Goal: Task Accomplishment & Management: Manage account settings

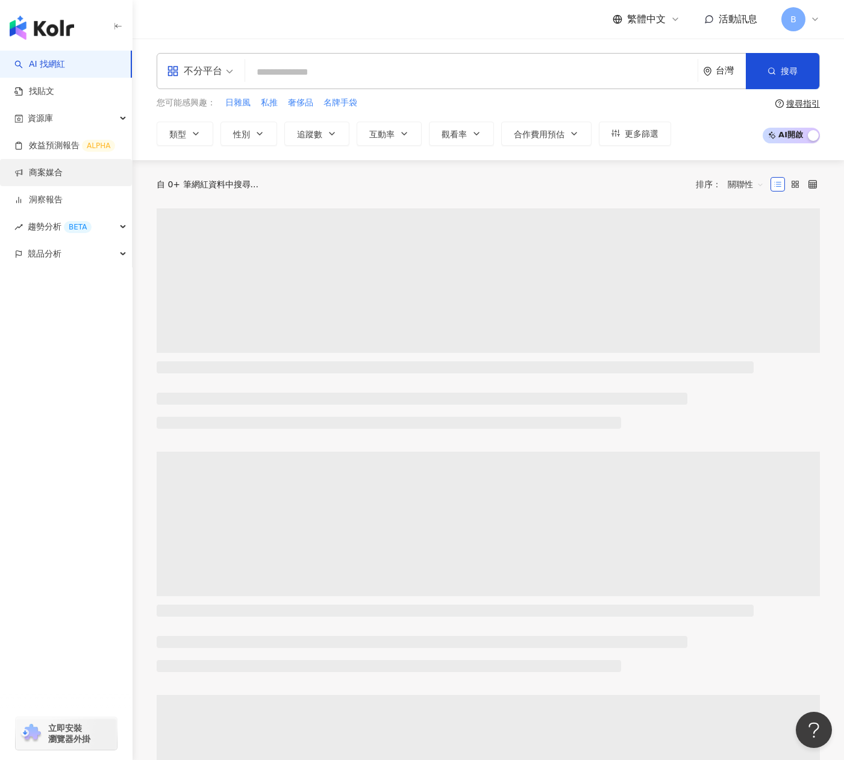
click at [54, 175] on link "商案媒合" at bounding box center [38, 173] width 48 height 12
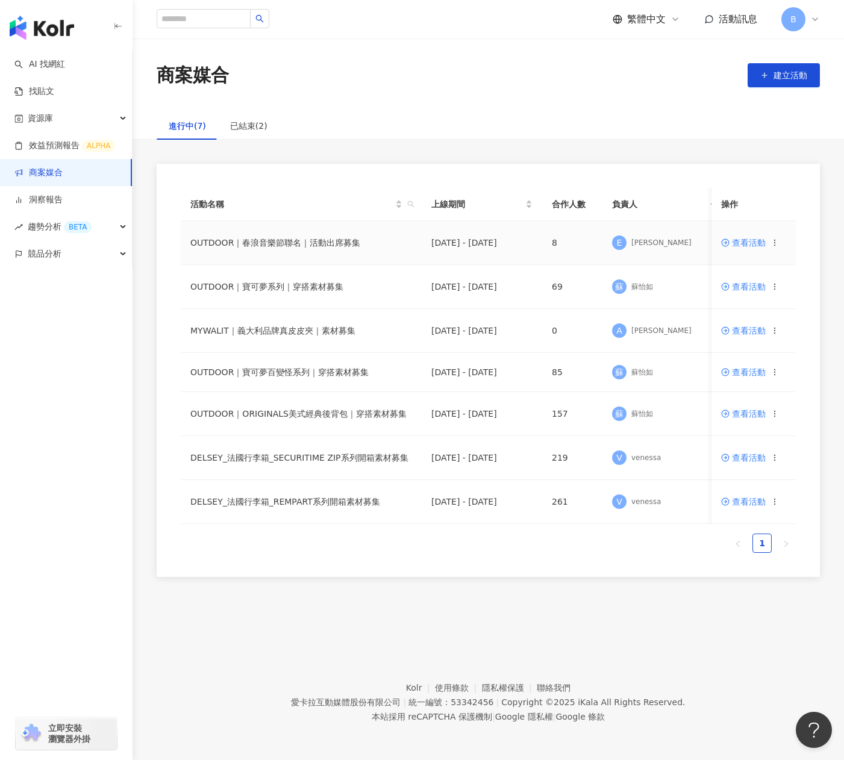
click at [390, 243] on td "OUTDOOR｜春浪音樂節聯名｜活動出席募集" at bounding box center [301, 243] width 241 height 44
click at [754, 238] on span "查看活動" at bounding box center [743, 242] width 45 height 8
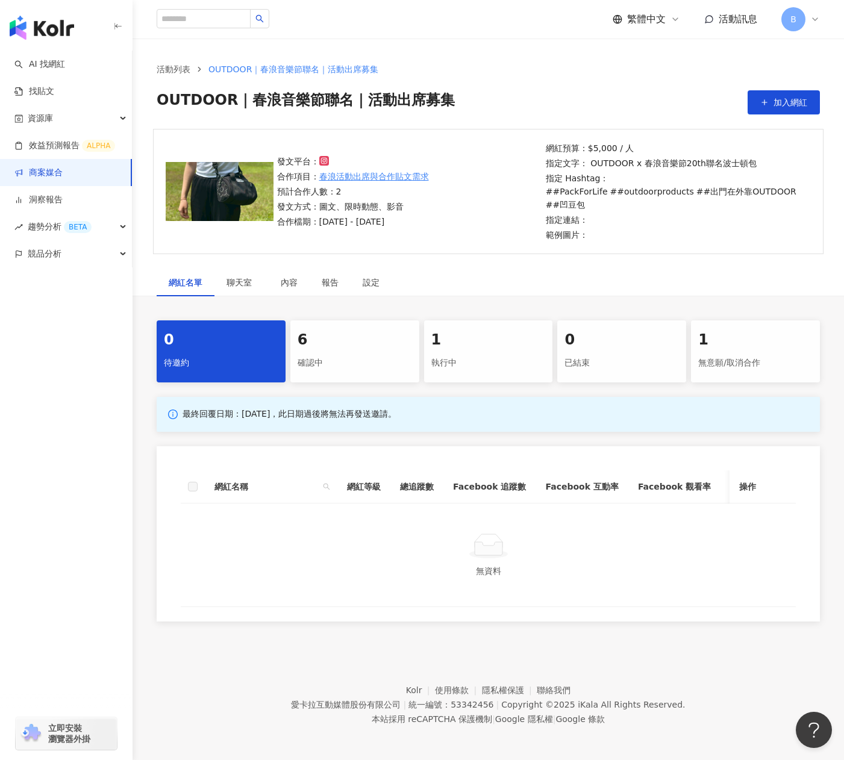
click at [493, 366] on div "執行中" at bounding box center [488, 363] width 114 height 20
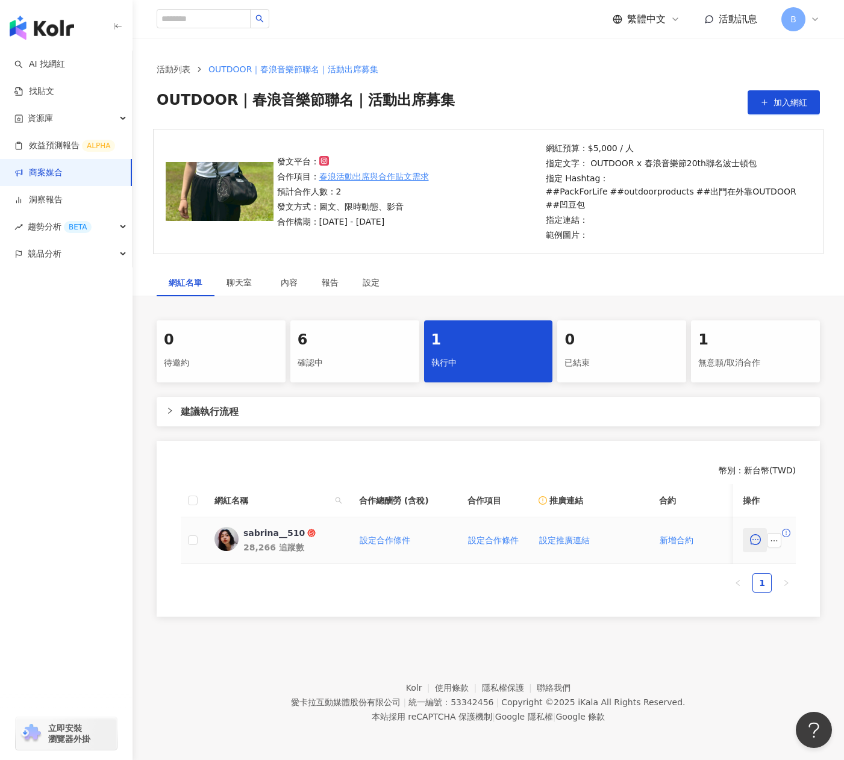
click at [750, 542] on icon "message" at bounding box center [755, 539] width 11 height 11
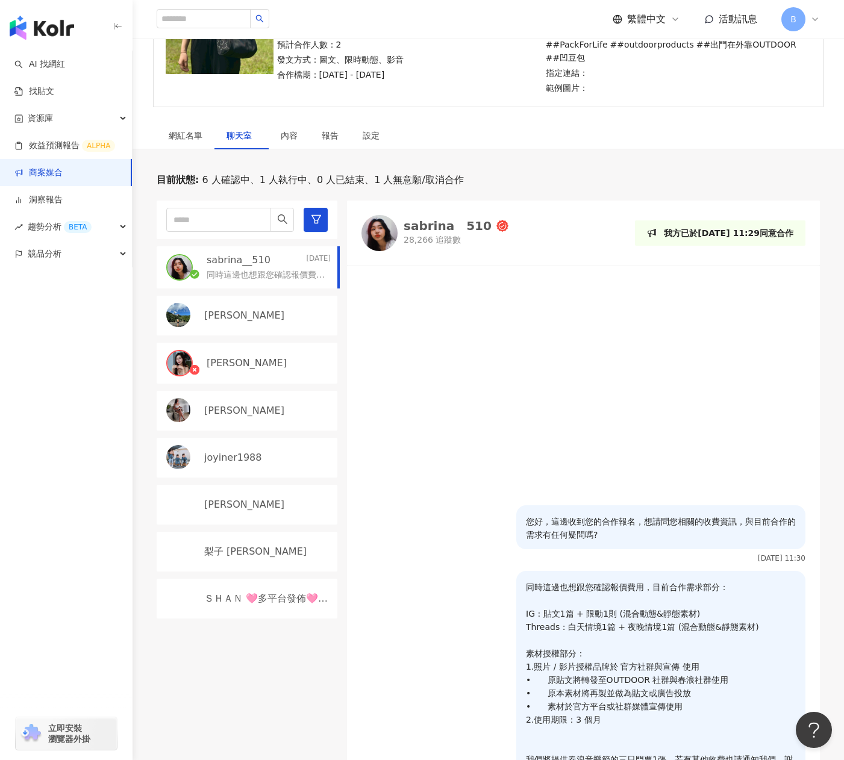
scroll to position [26, 0]
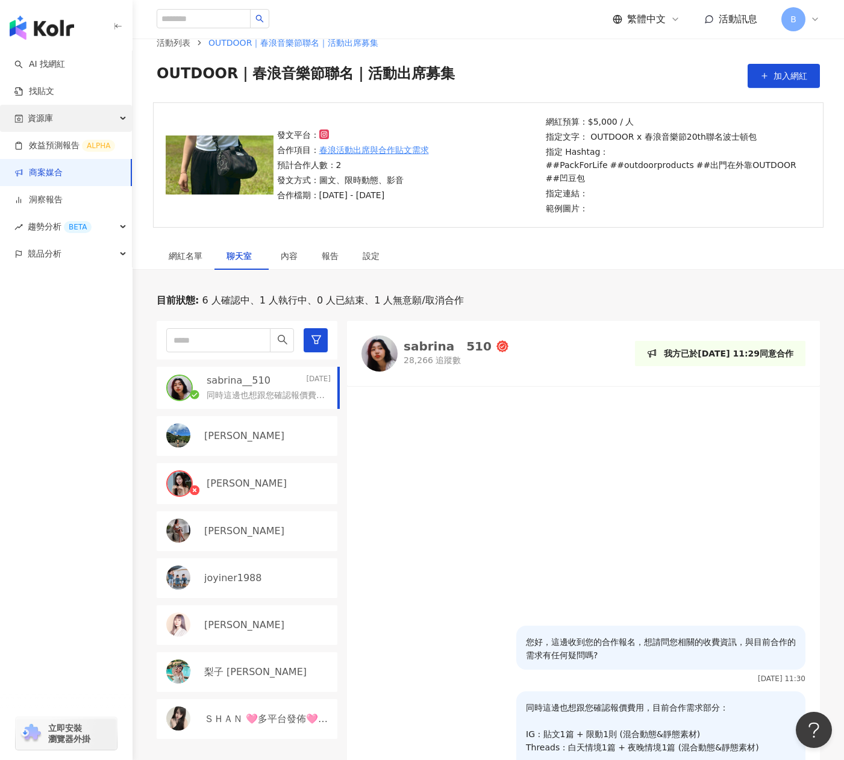
click at [71, 116] on div "資源庫" at bounding box center [66, 118] width 132 height 27
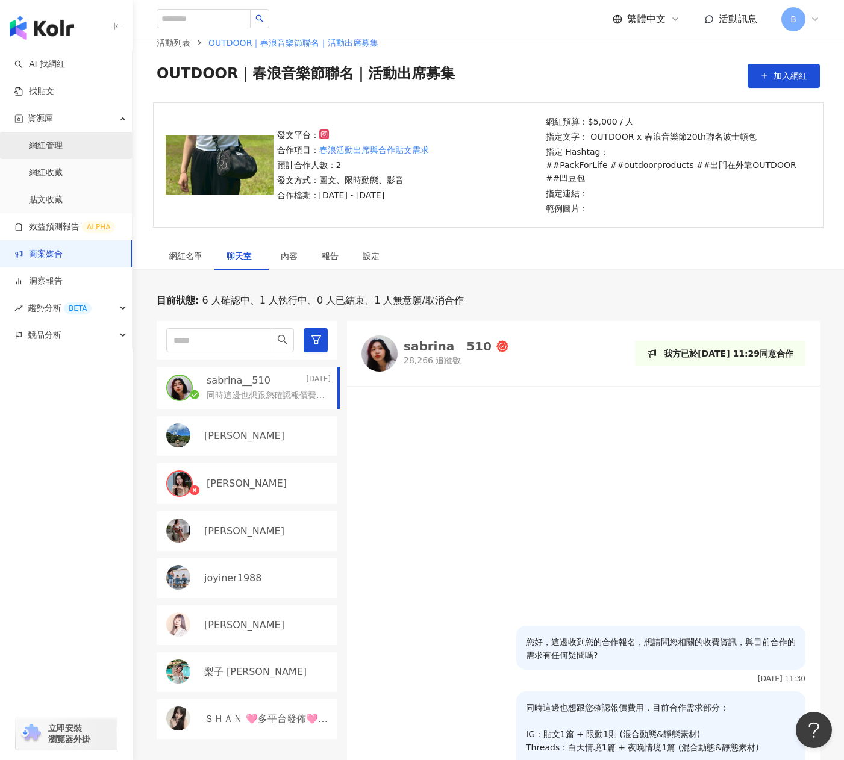
click at [63, 146] on link "網紅管理" at bounding box center [46, 146] width 34 height 12
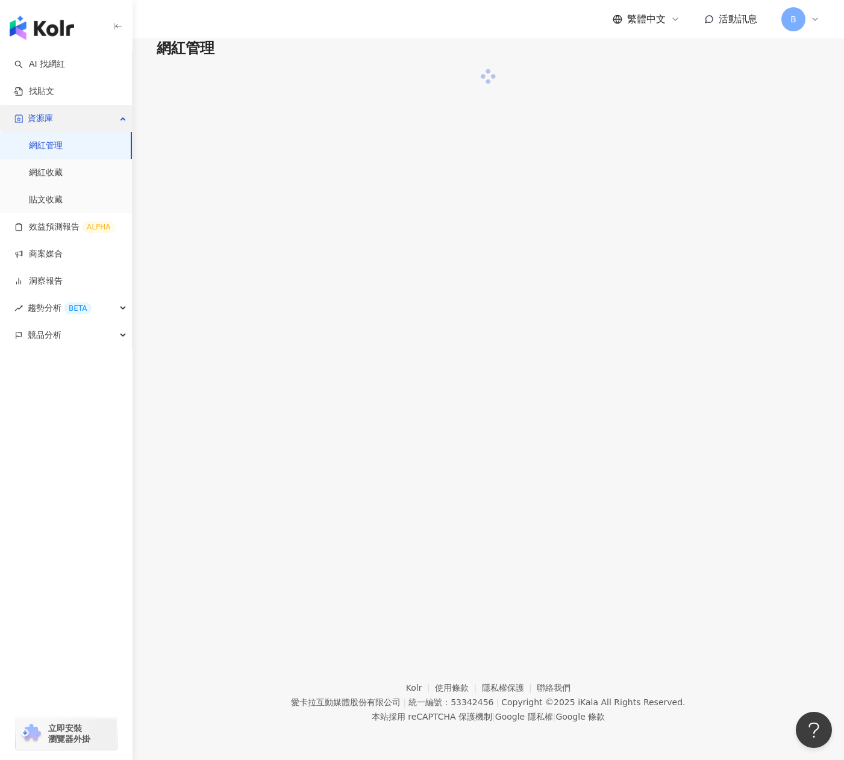
click at [71, 120] on div "資源庫" at bounding box center [66, 118] width 132 height 27
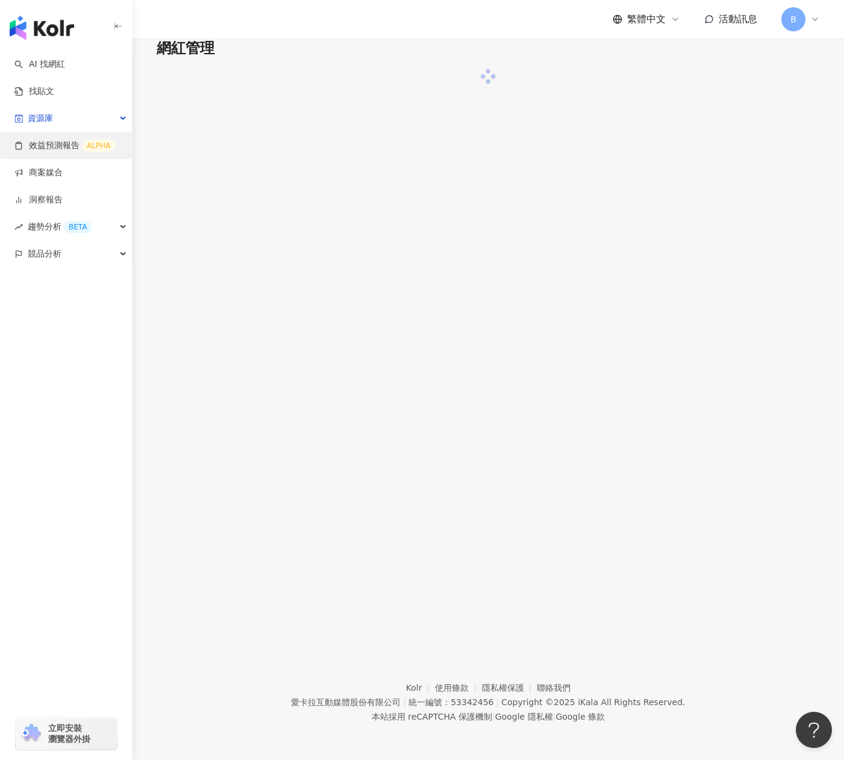
click at [64, 114] on div "資源庫" at bounding box center [66, 118] width 132 height 27
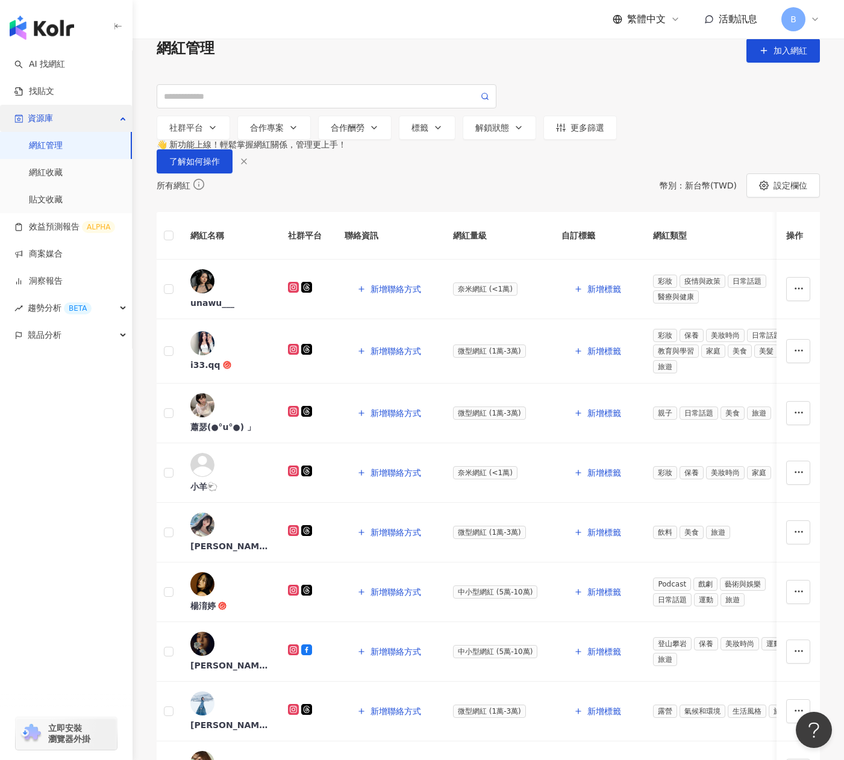
click at [105, 121] on div "資源庫" at bounding box center [66, 118] width 132 height 27
click at [79, 114] on div "資源庫" at bounding box center [66, 118] width 132 height 27
click at [62, 170] on link "網紅收藏" at bounding box center [46, 173] width 34 height 12
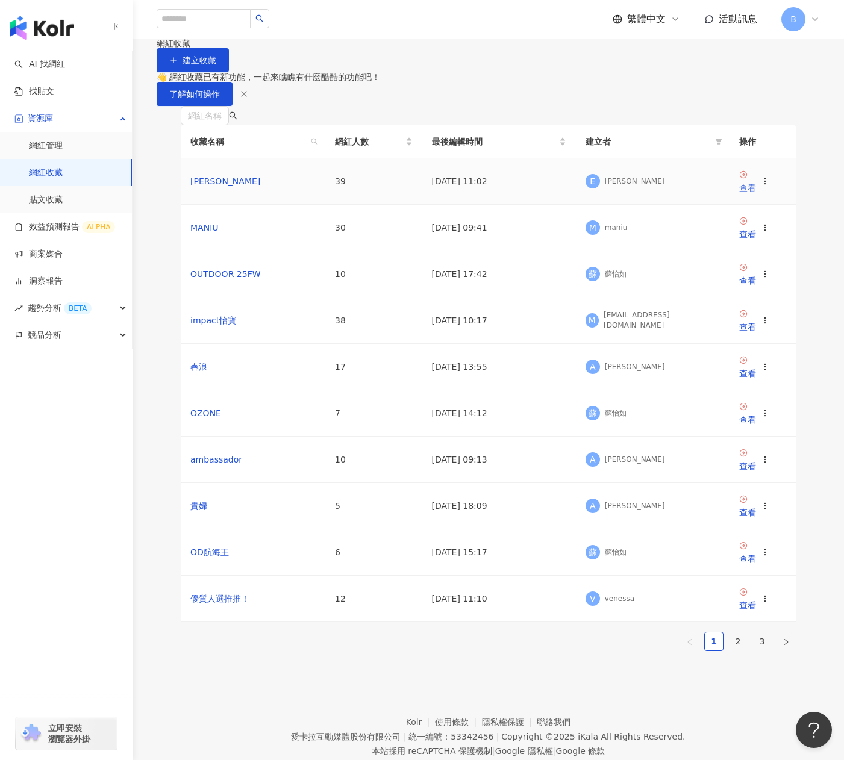
click at [756, 195] on div "查看" at bounding box center [747, 187] width 17 height 13
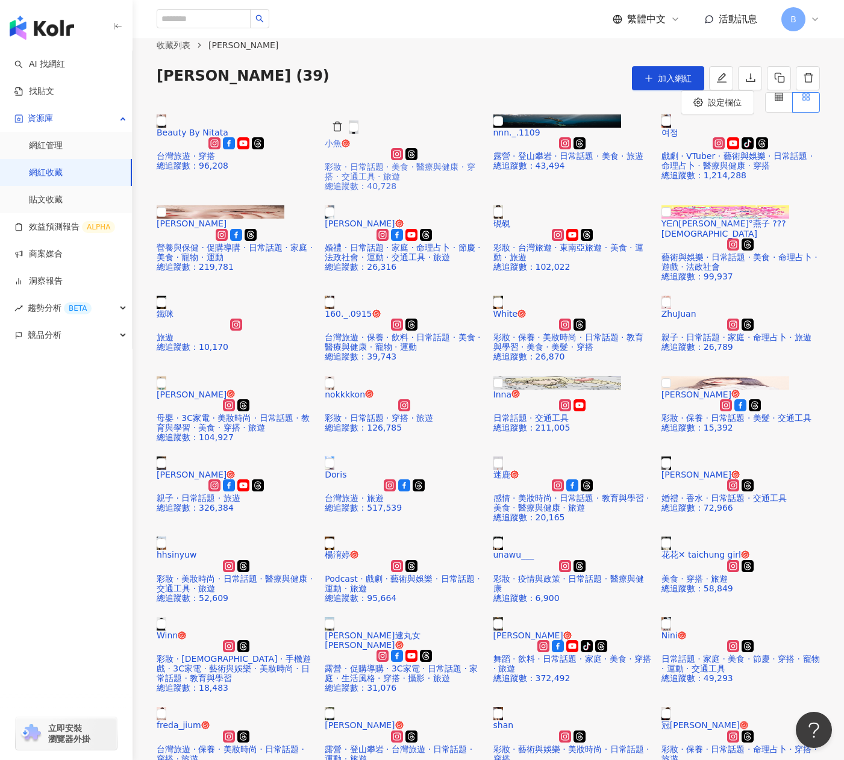
click at [460, 181] on div "彩妝 · 日常話題 · 美食 · 醫療與健康 · 穿搭 · 交通工具 · 旅遊" at bounding box center [404, 171] width 158 height 19
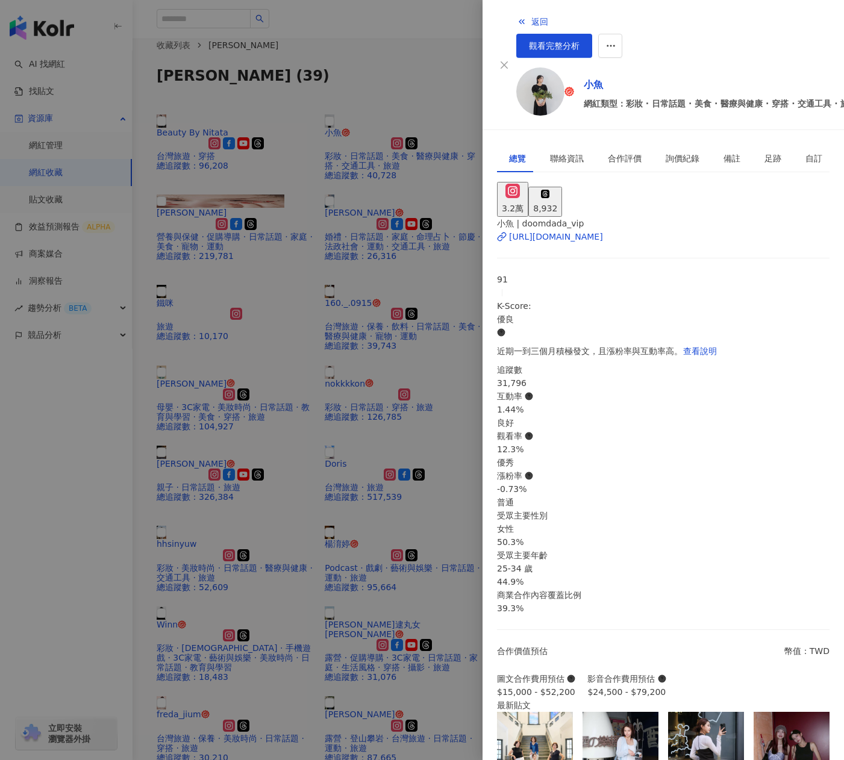
click at [381, 139] on div at bounding box center [422, 380] width 844 height 760
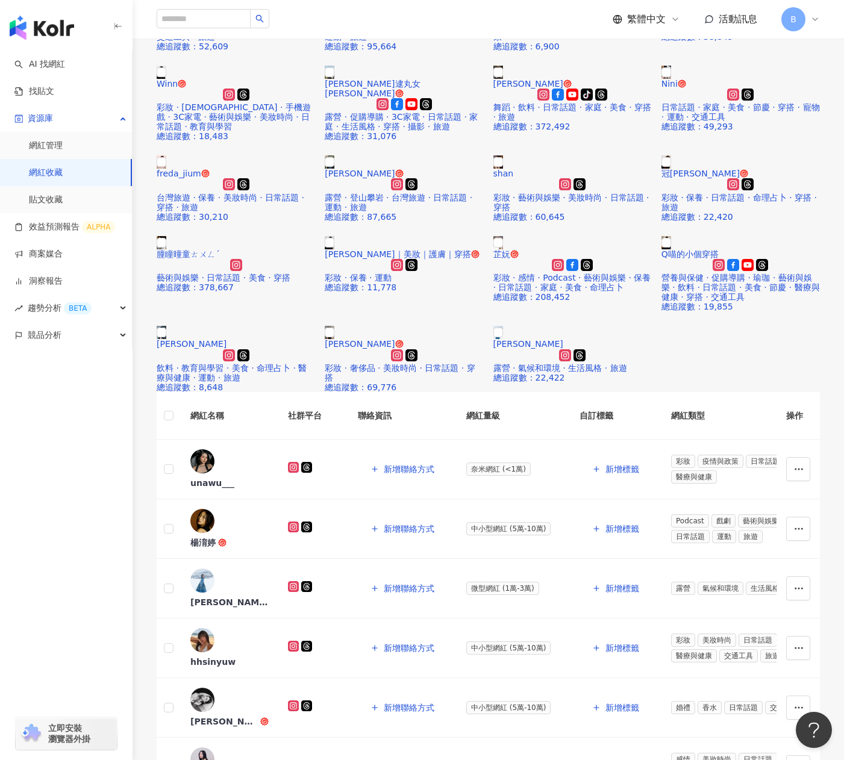
scroll to position [301, 0]
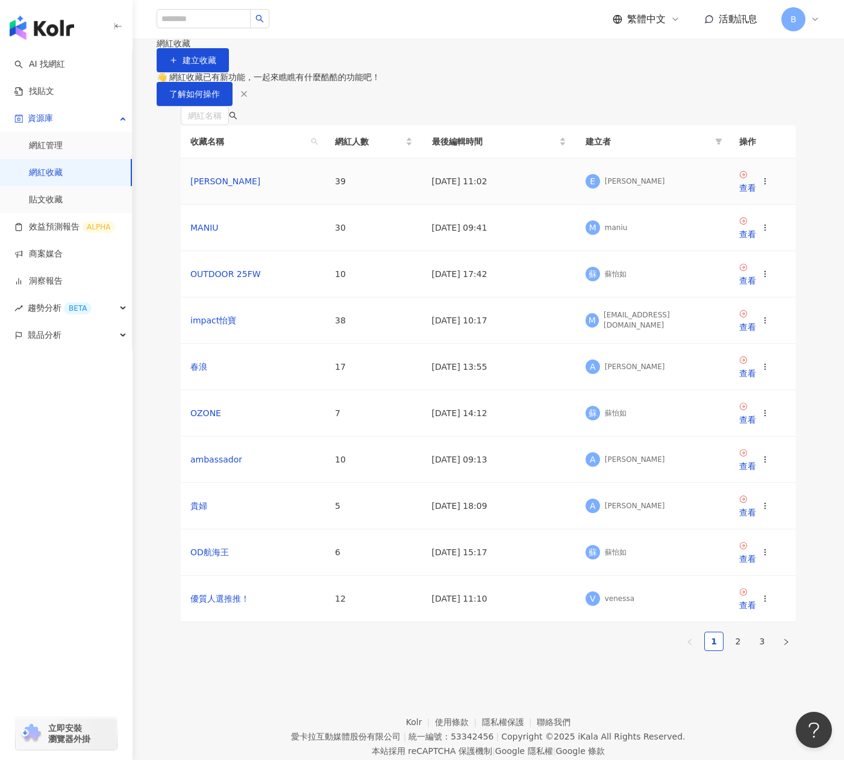
click at [769, 185] on icon at bounding box center [765, 181] width 8 height 8
click at [734, 394] on div "刪除收藏" at bounding box center [744, 388] width 51 height 13
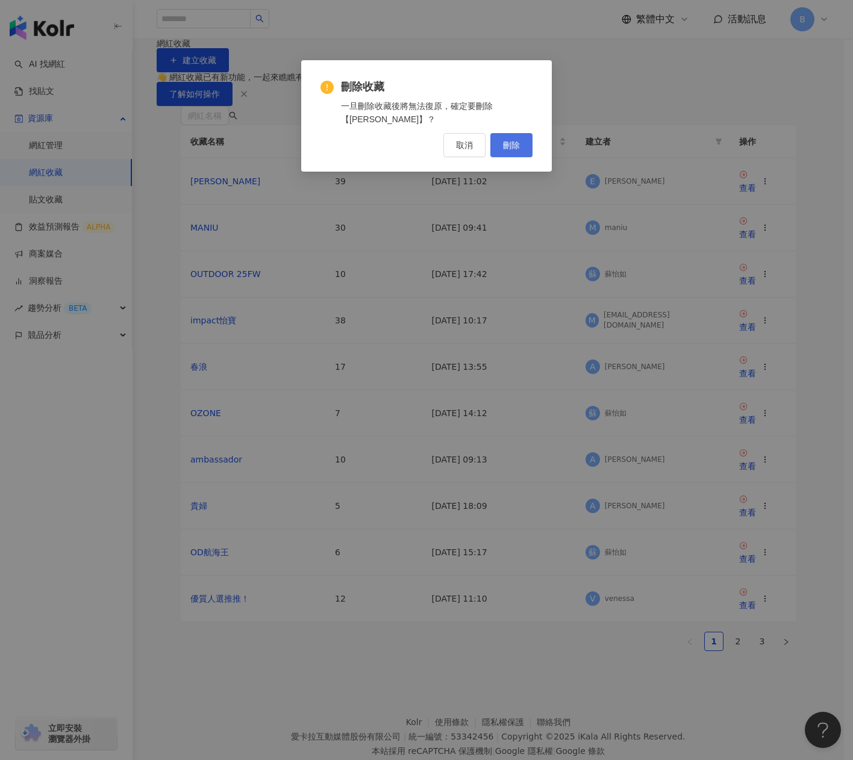
click at [511, 140] on span "刪除" at bounding box center [511, 145] width 17 height 10
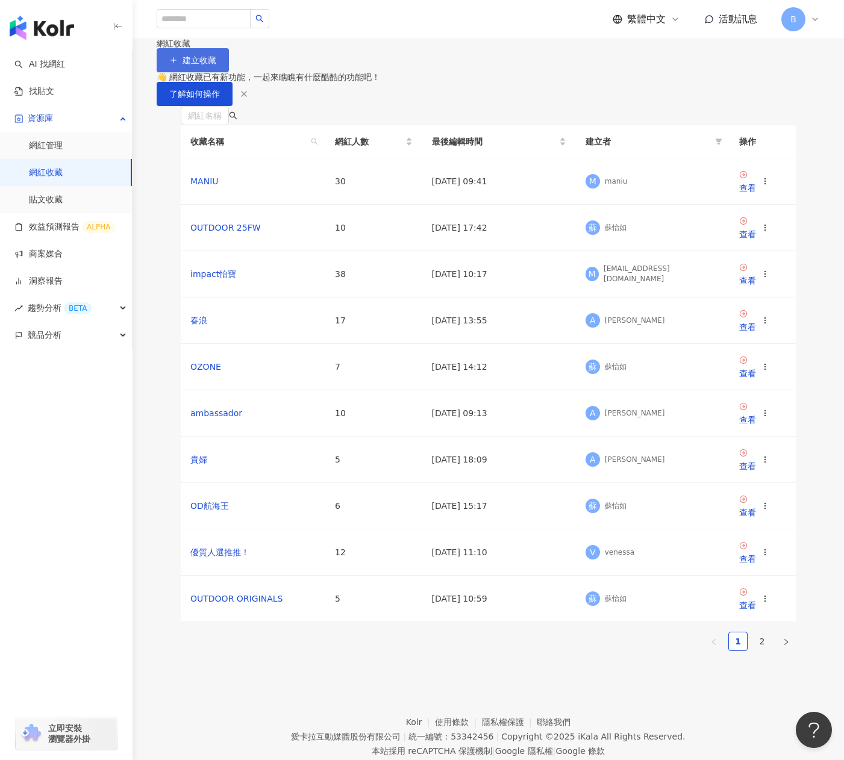
click at [216, 65] on span "建立收藏" at bounding box center [199, 60] width 34 height 10
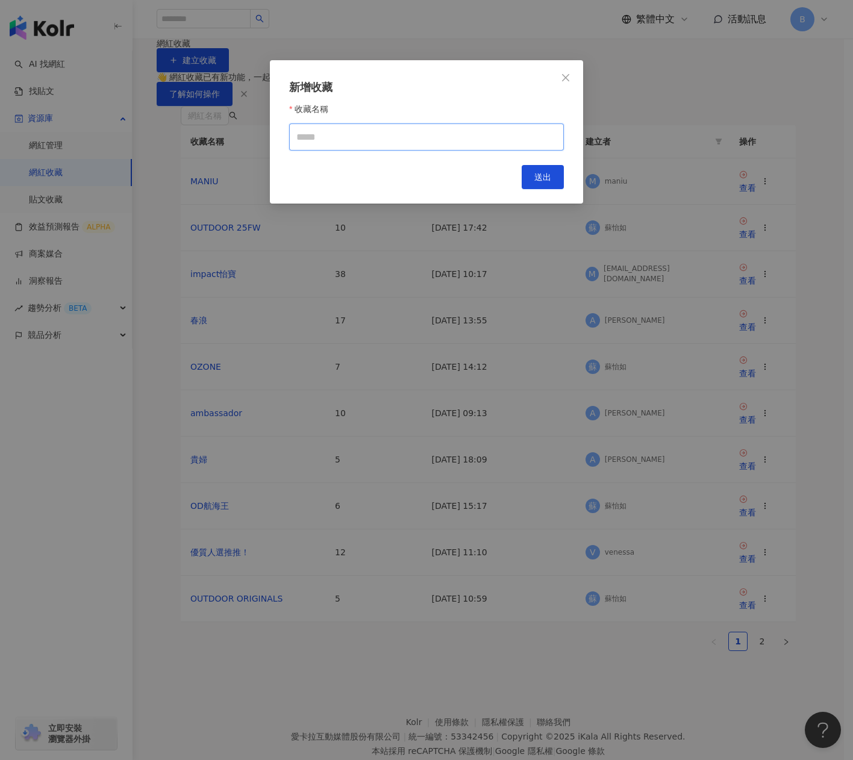
click at [411, 144] on input "收藏名稱" at bounding box center [426, 136] width 275 height 27
type input "*"
type input "***"
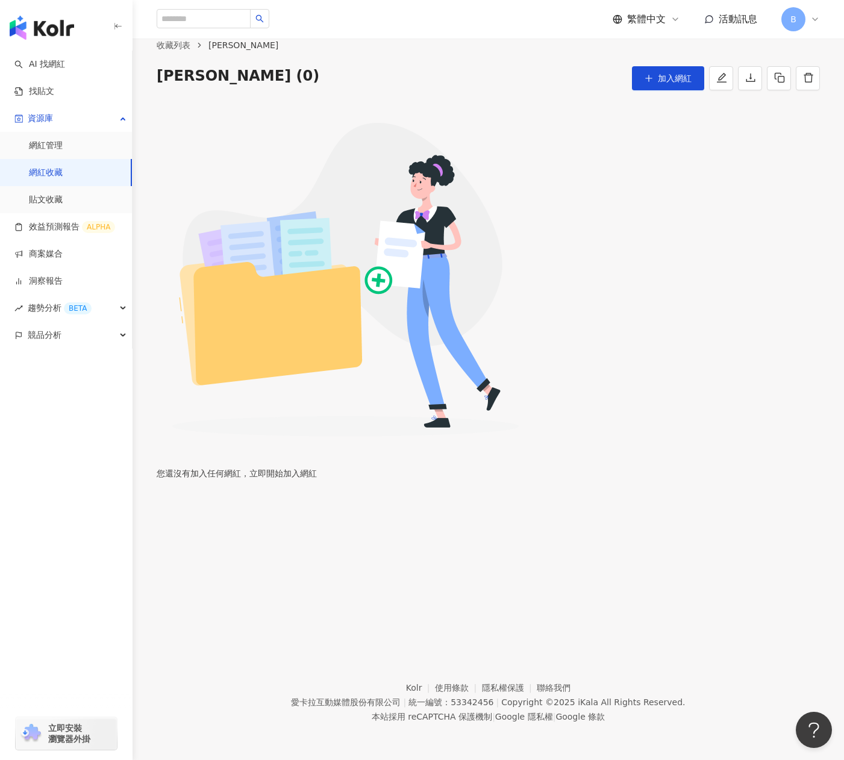
click at [360, 150] on div "您還沒有加入任何網紅，立即開始 加入網紅" at bounding box center [487, 284] width 711 height 388
